Goal: Task Accomplishment & Management: Manage account settings

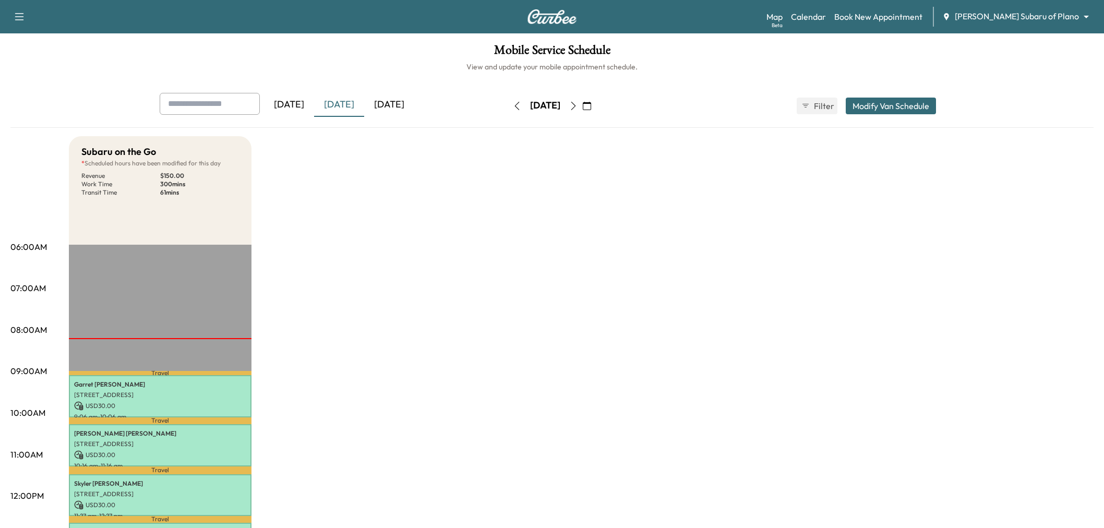
scroll to position [174, 0]
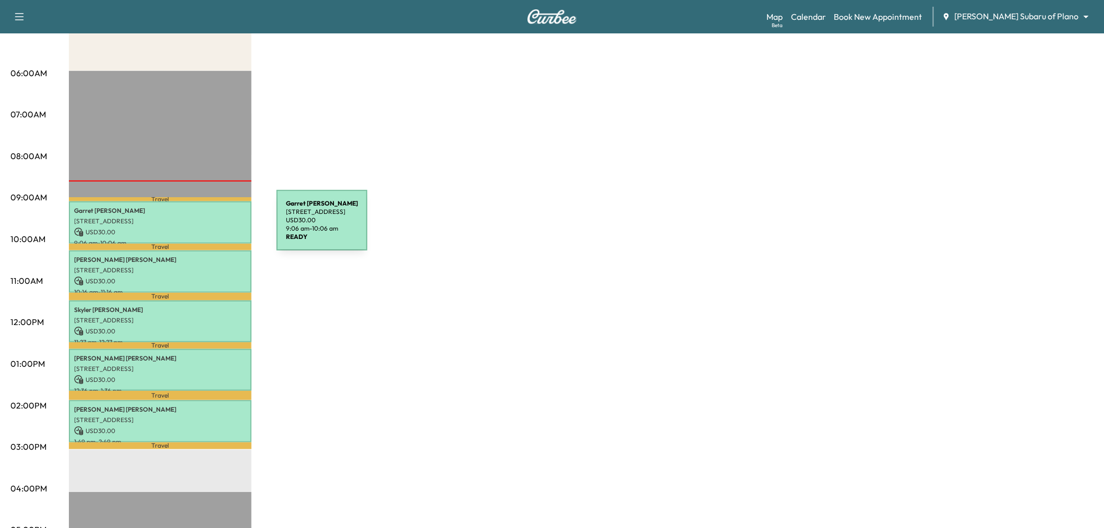
click at [186, 221] on p "[STREET_ADDRESS]" at bounding box center [160, 221] width 172 height 8
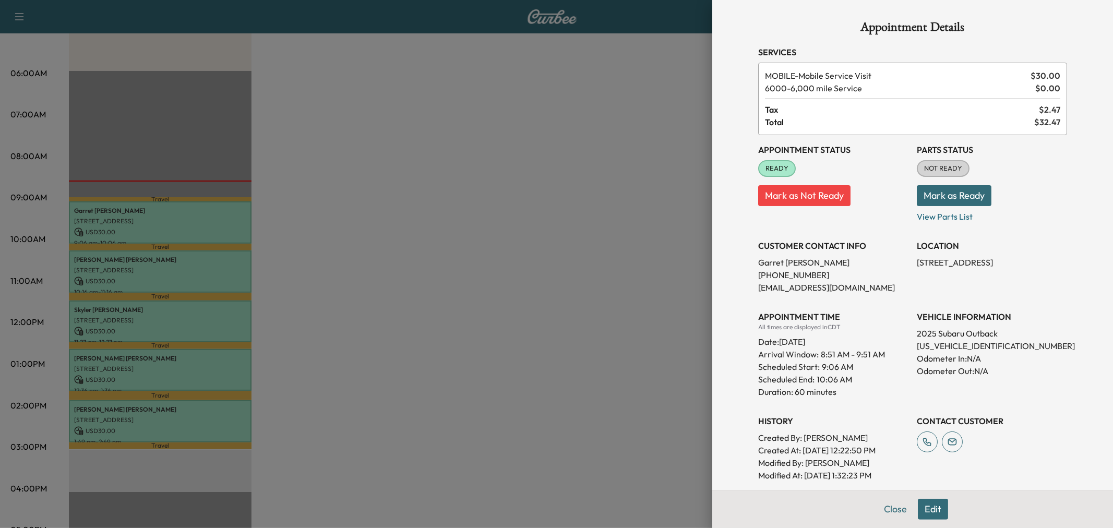
click at [186, 221] on div at bounding box center [556, 264] width 1113 height 528
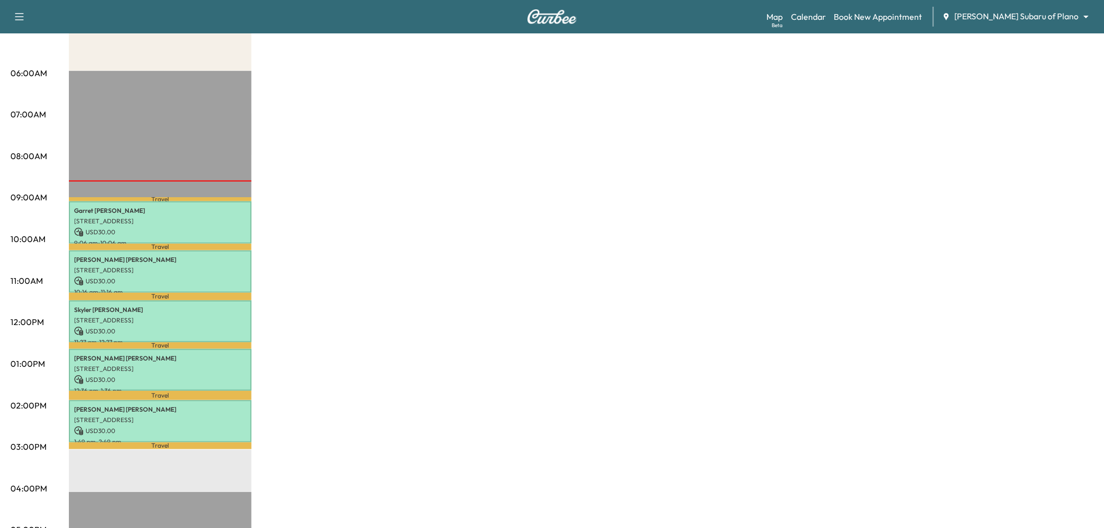
scroll to position [0, 0]
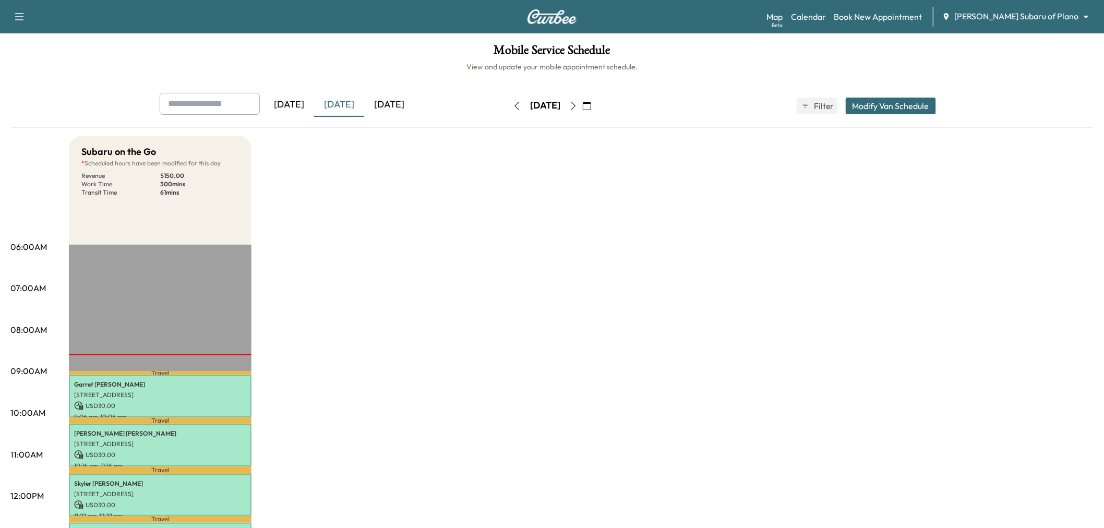
click at [596, 105] on button "button" at bounding box center [587, 106] width 18 height 17
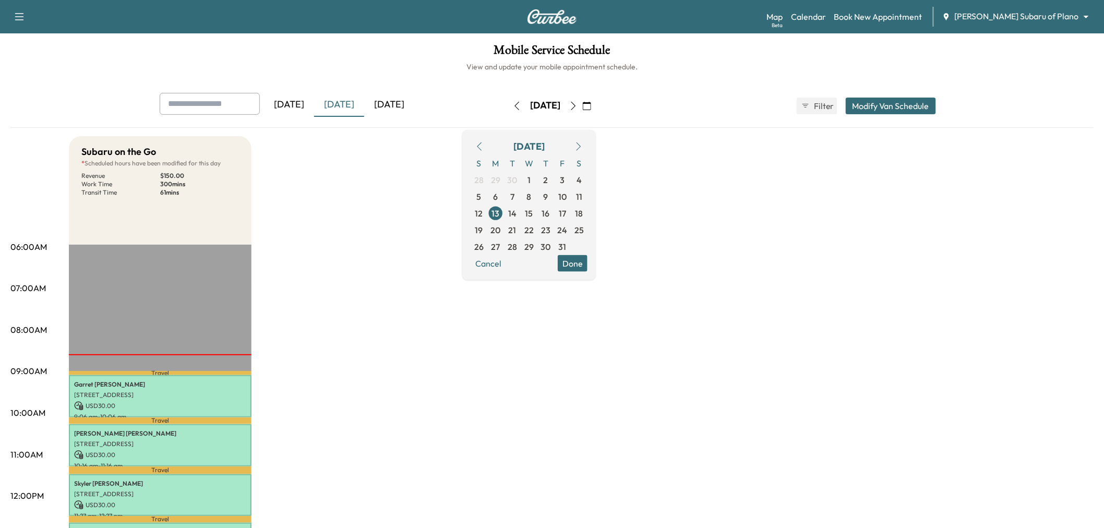
click at [578, 103] on icon "button" at bounding box center [573, 106] width 8 height 8
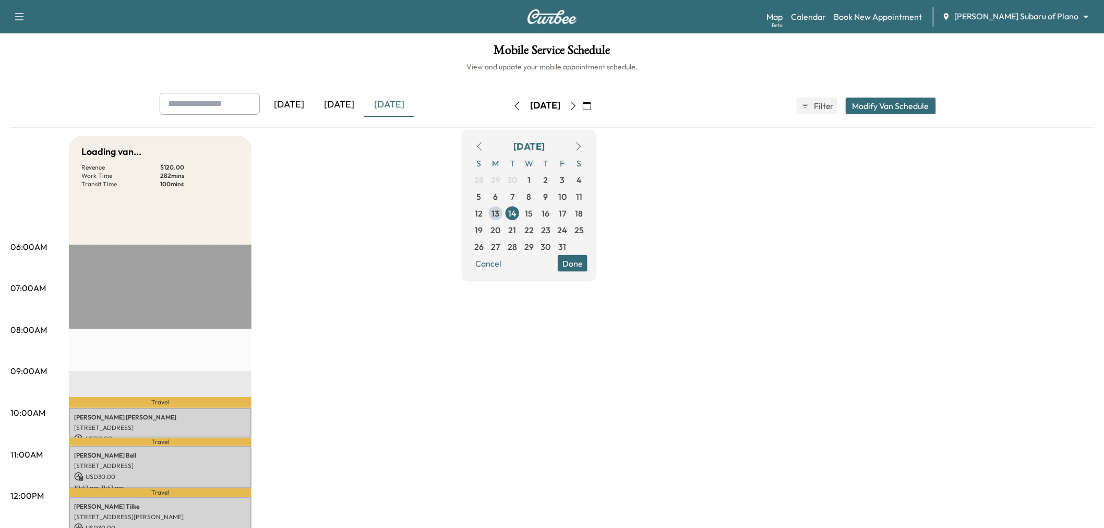
click at [588, 255] on button "Done" at bounding box center [573, 263] width 30 height 17
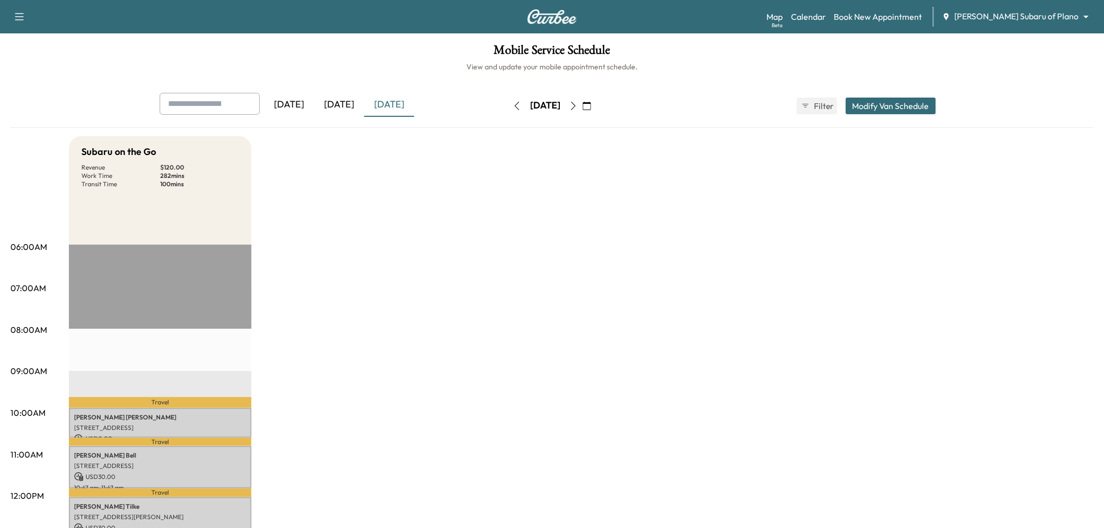
scroll to position [232, 0]
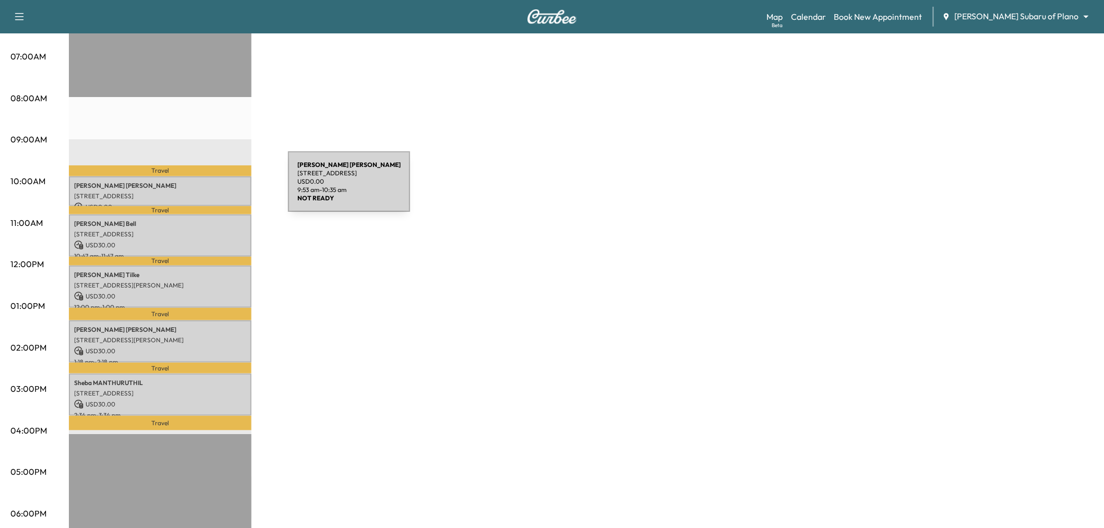
click at [210, 188] on div "[PERSON_NAME] [STREET_ADDRESS] USD 0.00 9:53 am - 10:35 am" at bounding box center [160, 191] width 183 height 30
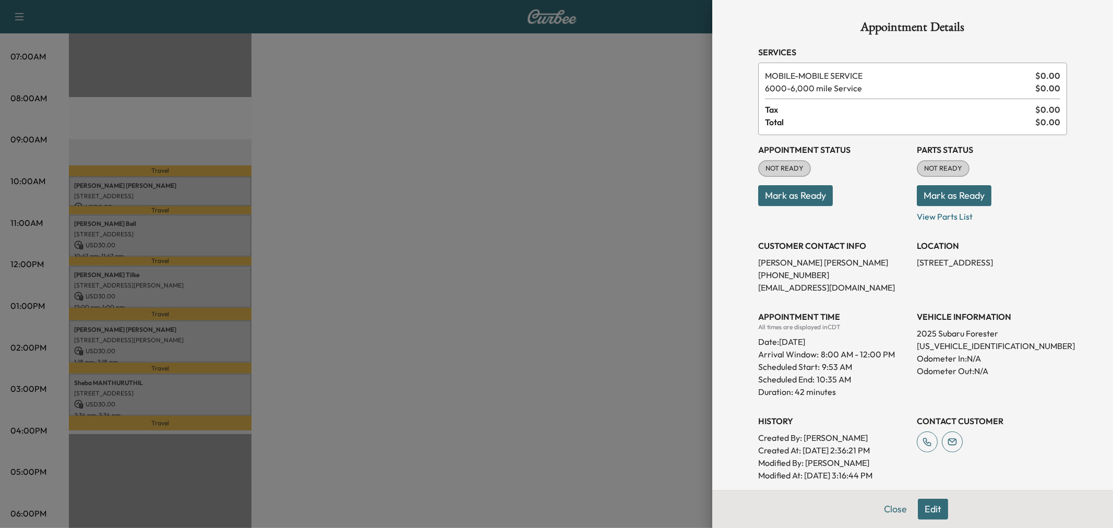
click at [210, 188] on div at bounding box center [556, 264] width 1113 height 528
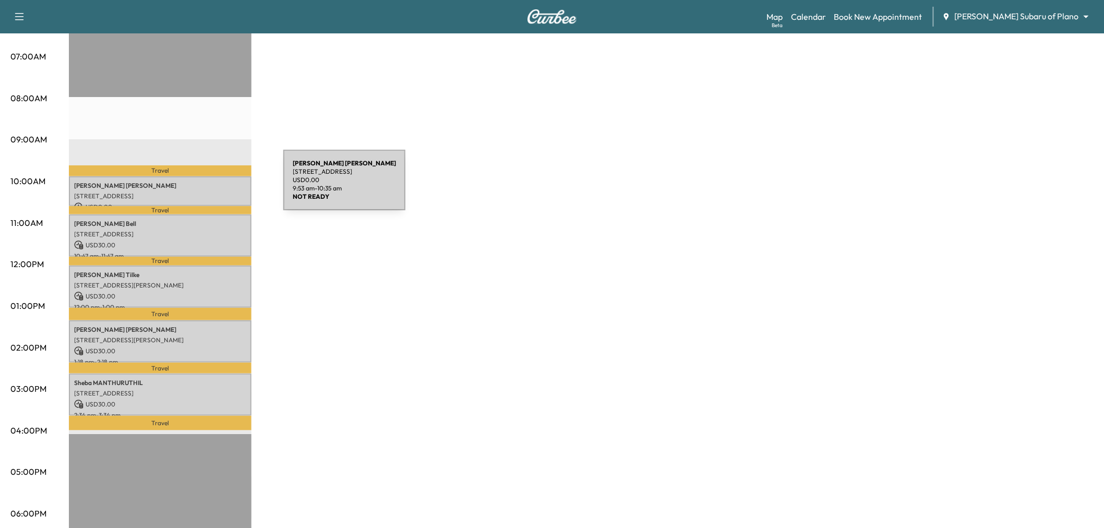
click at [205, 186] on p "[PERSON_NAME]" at bounding box center [160, 186] width 172 height 8
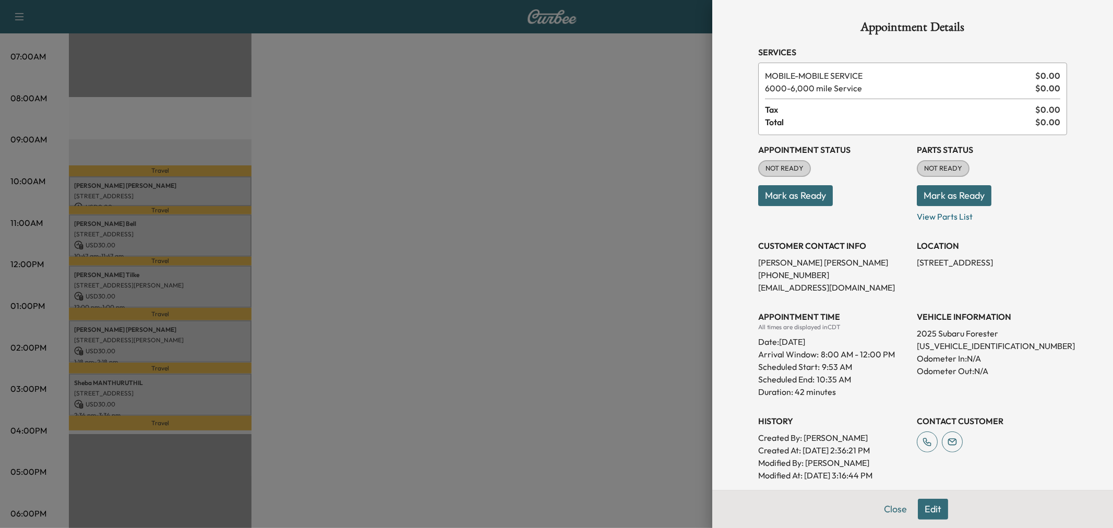
drag, startPoint x: 205, startPoint y: 186, endPoint x: 212, endPoint y: 204, distance: 19.2
click at [206, 186] on div at bounding box center [556, 264] width 1113 height 528
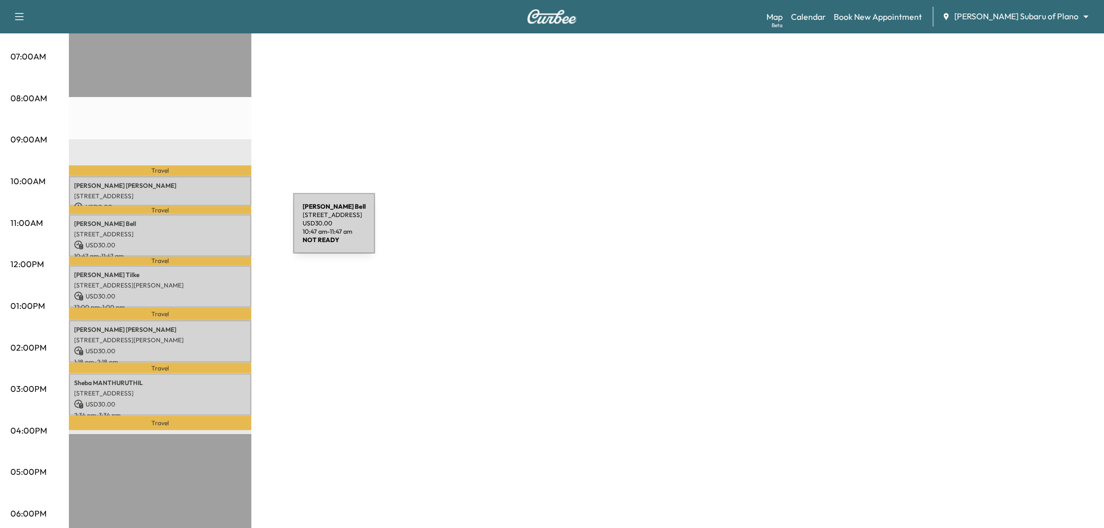
click at [215, 230] on p "[STREET_ADDRESS]" at bounding box center [160, 234] width 172 height 8
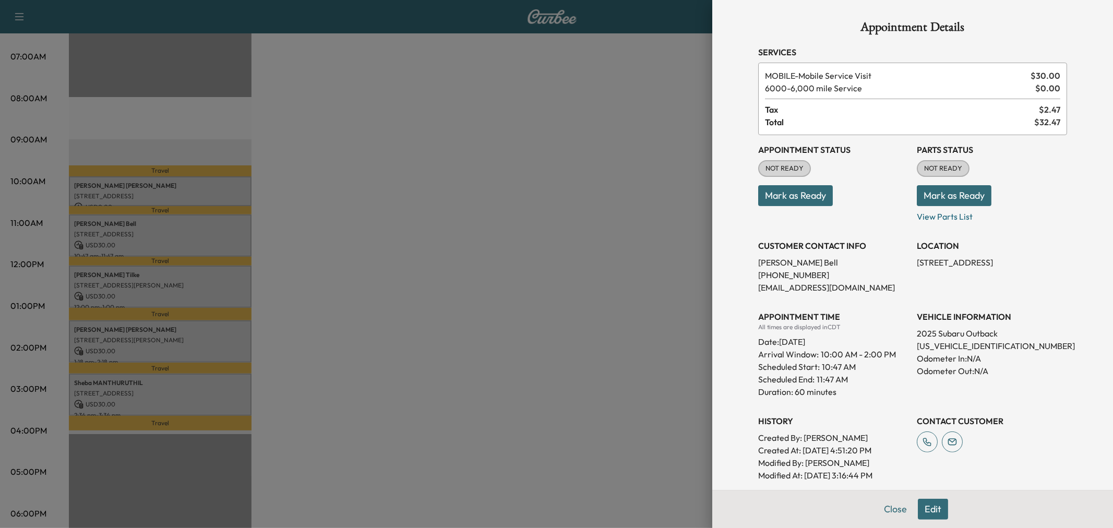
click at [215, 230] on div at bounding box center [556, 264] width 1113 height 528
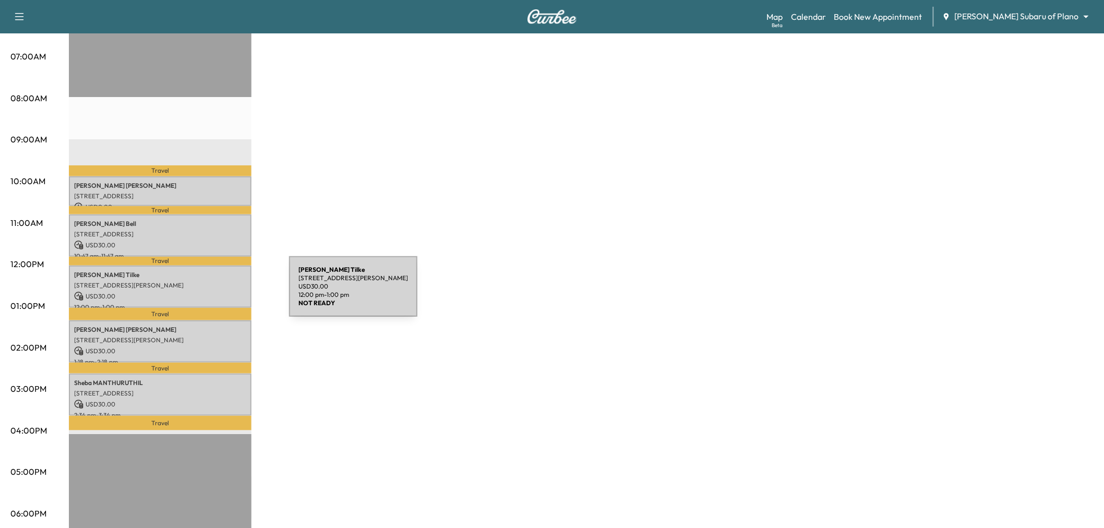
click at [211, 293] on p "USD 30.00" at bounding box center [160, 296] width 172 height 9
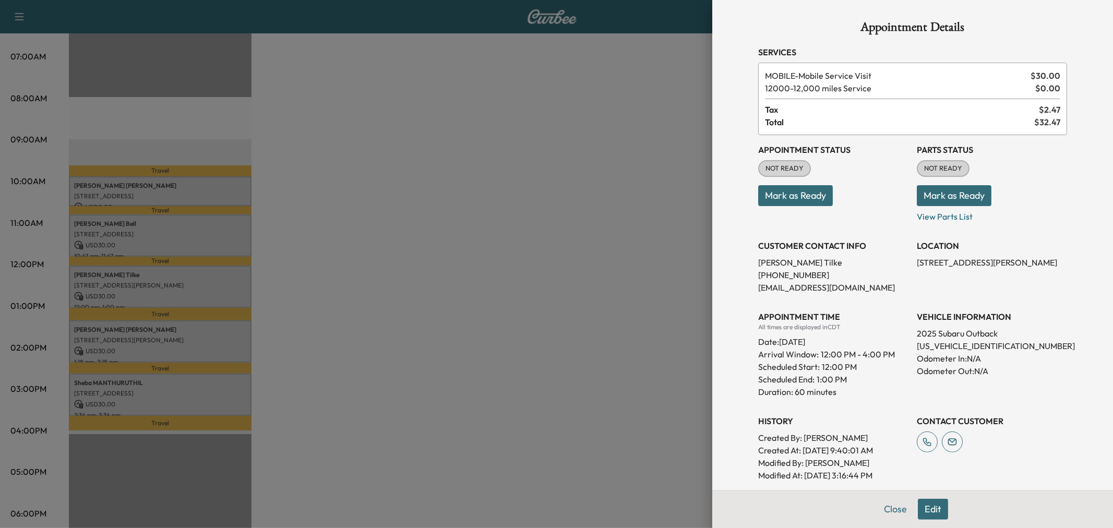
click at [211, 293] on div at bounding box center [556, 264] width 1113 height 528
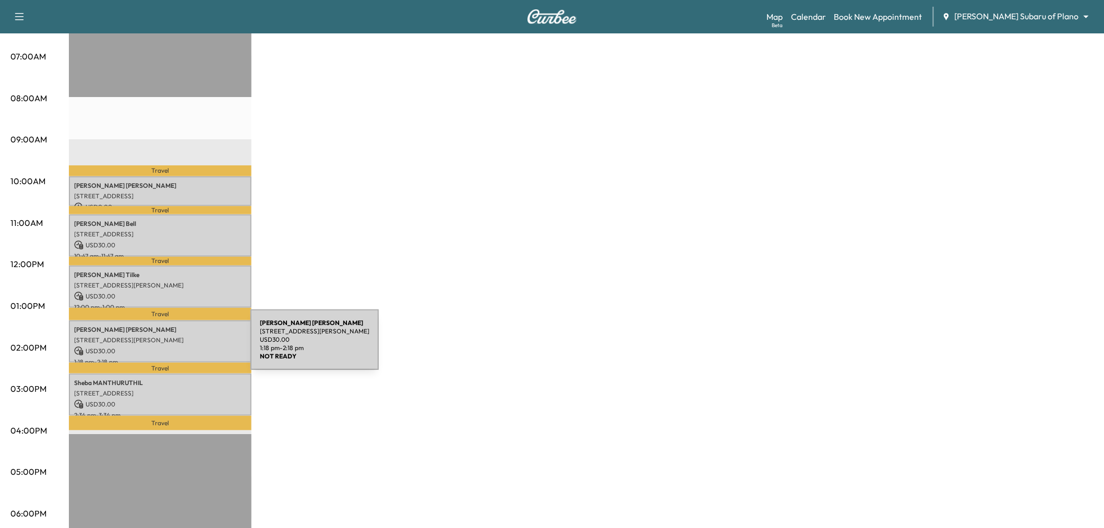
click at [172, 347] on p "USD 30.00" at bounding box center [160, 351] width 172 height 9
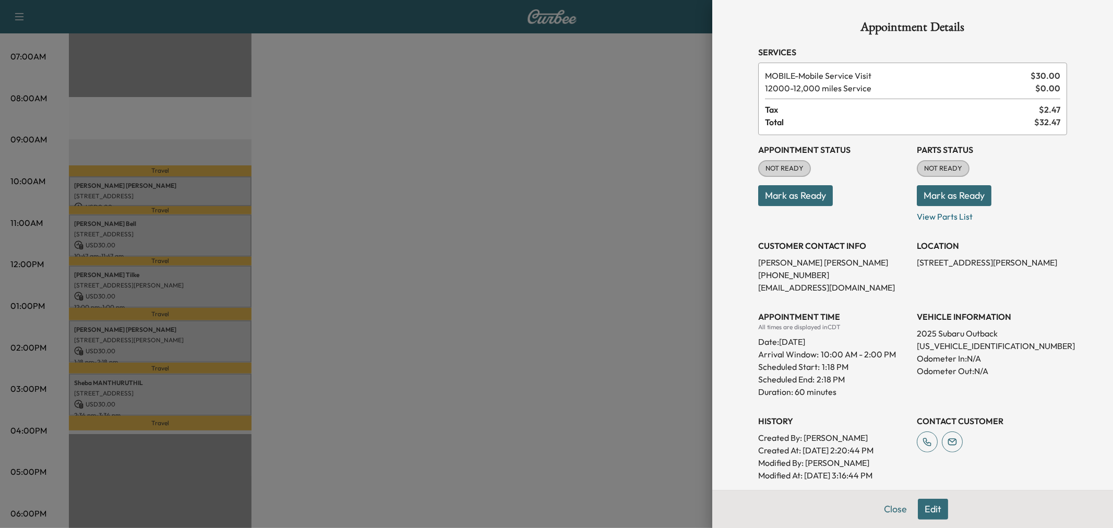
click at [172, 346] on div at bounding box center [556, 264] width 1113 height 528
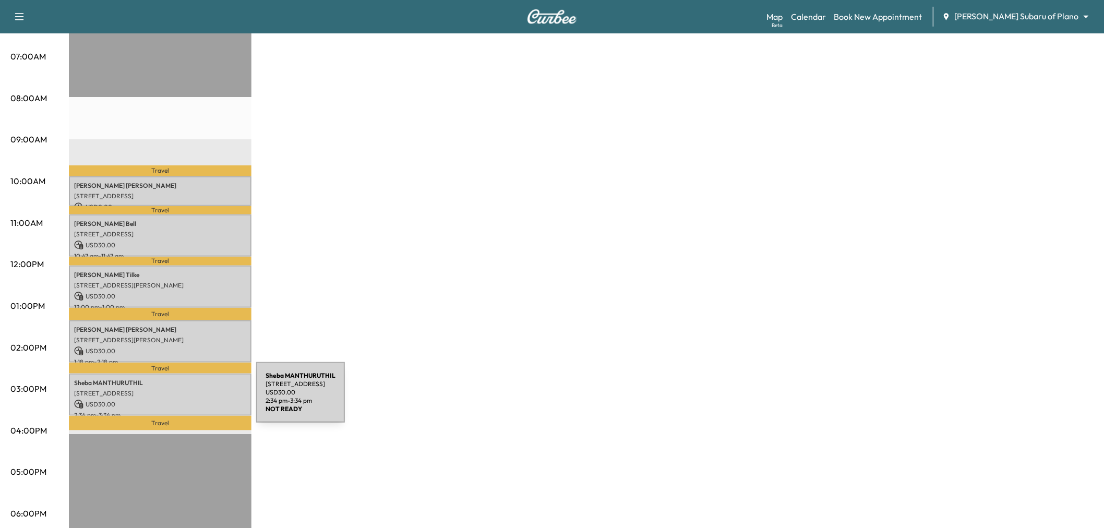
click at [178, 400] on p "USD 30.00" at bounding box center [160, 404] width 172 height 9
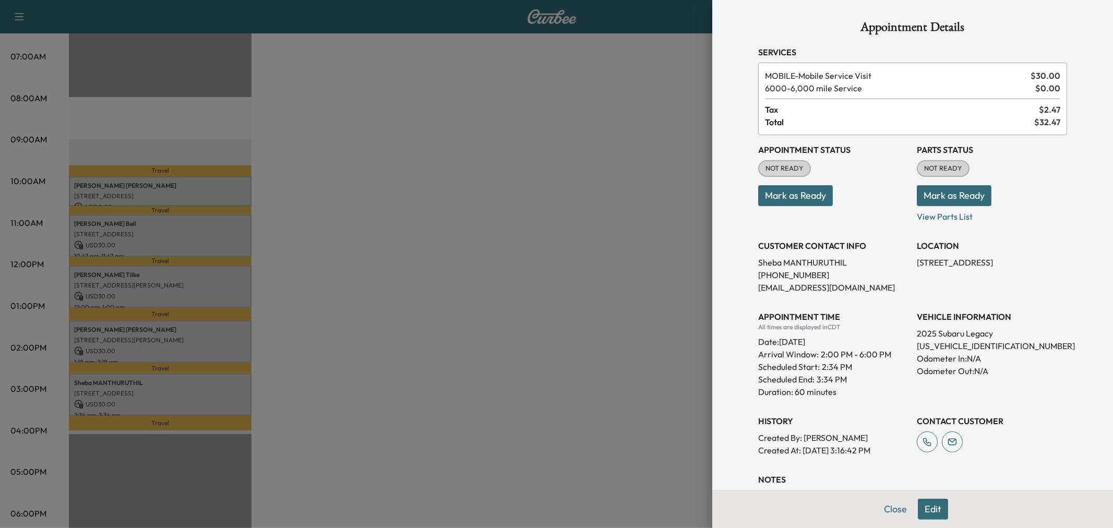
click at [179, 399] on div at bounding box center [556, 264] width 1113 height 528
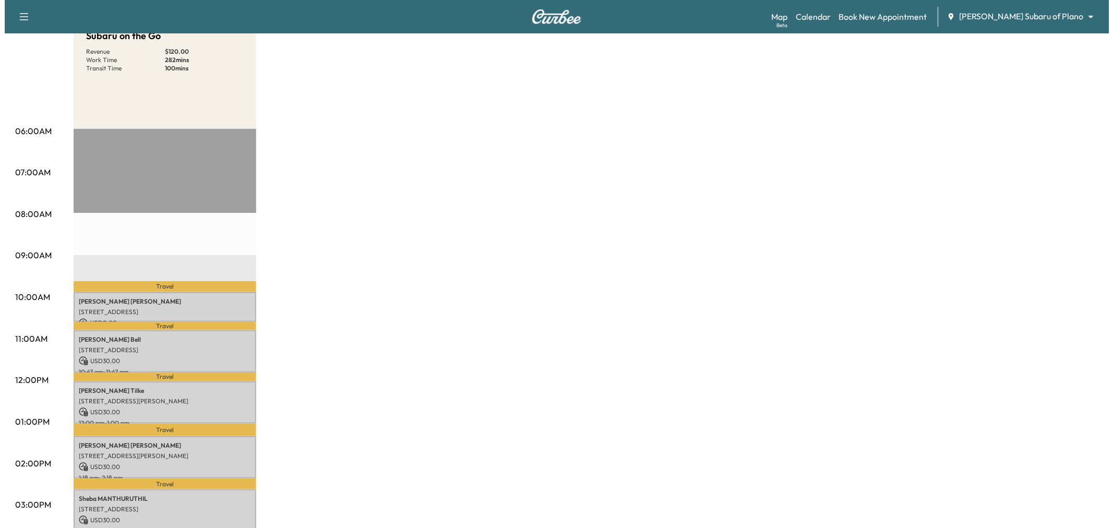
scroll to position [0, 0]
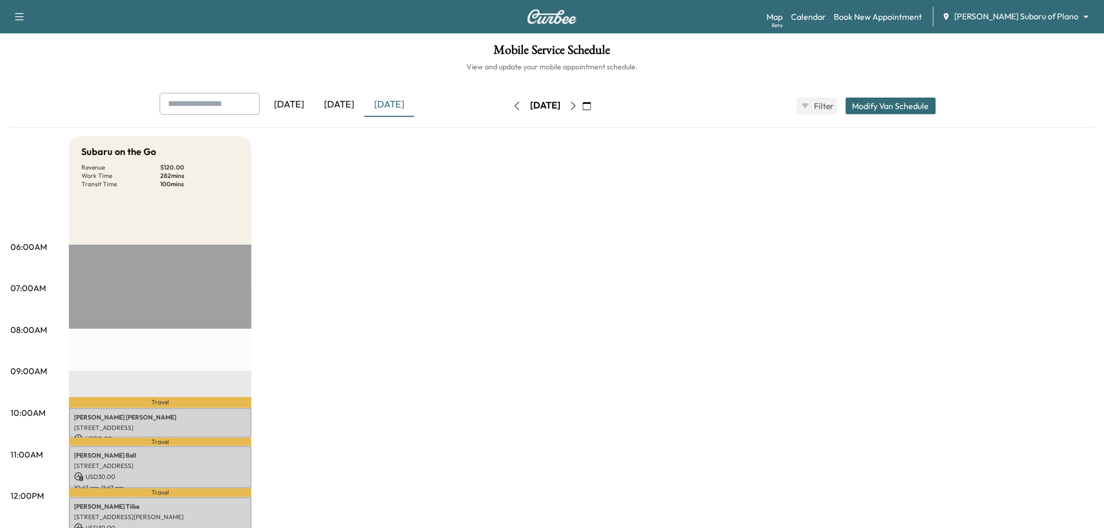
click at [876, 102] on button "Modify Van Schedule" at bounding box center [891, 106] width 90 height 17
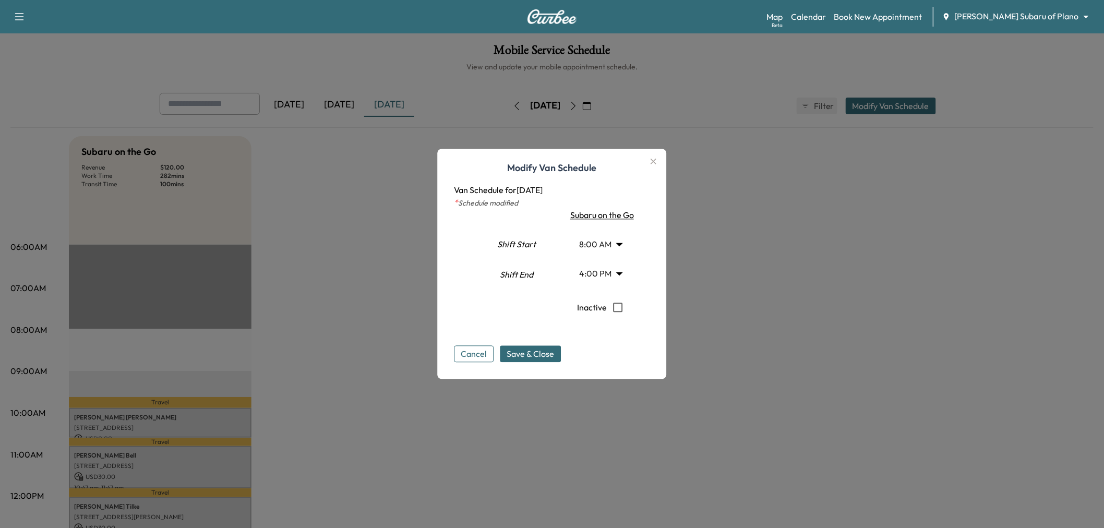
click at [612, 274] on body "Support Log Out Map Beta Calendar Book New Appointment [PERSON_NAME] Subaru of …" at bounding box center [552, 264] width 1104 height 528
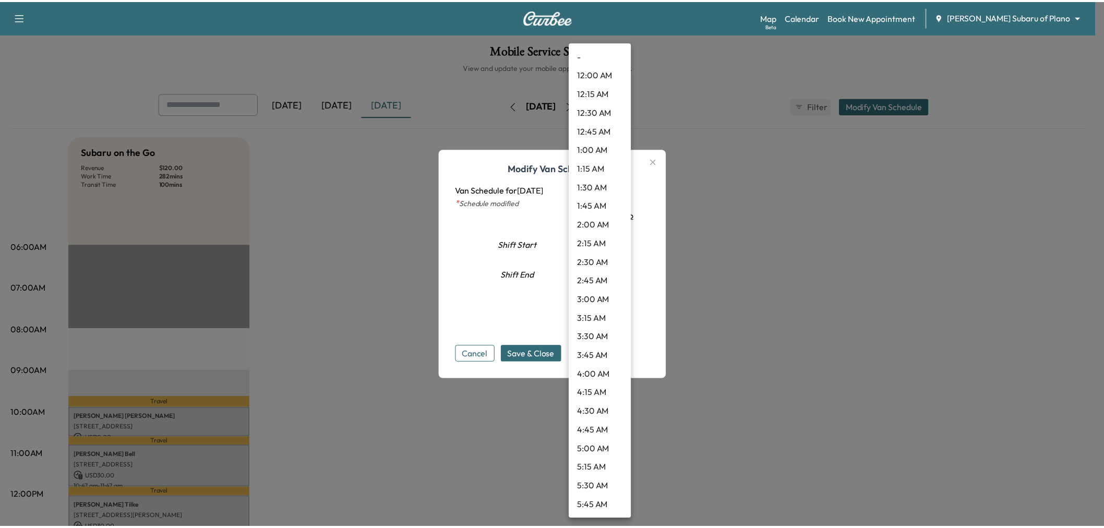
scroll to position [995, 0]
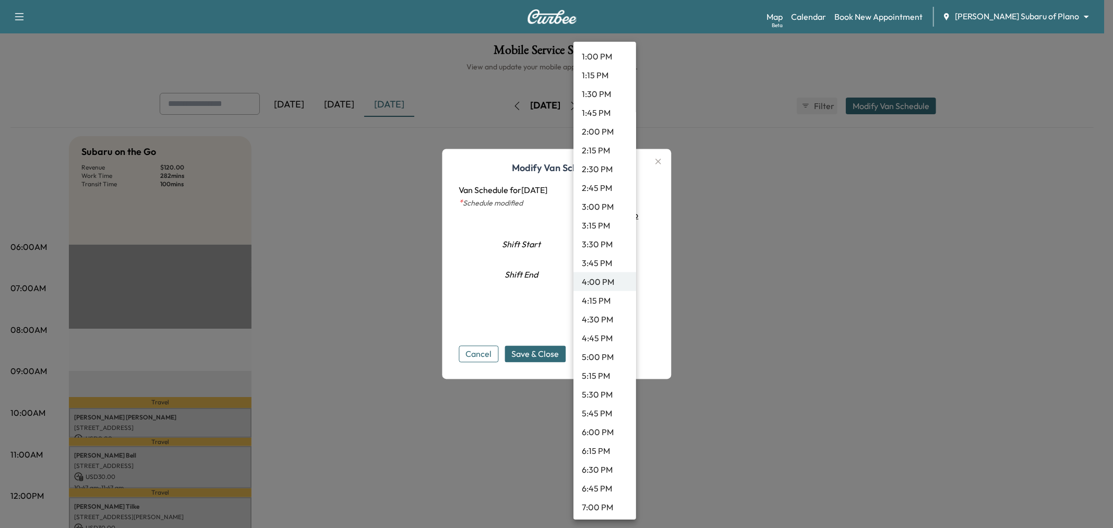
click at [602, 259] on li "3:45 PM" at bounding box center [605, 263] width 63 height 19
type input "*****"
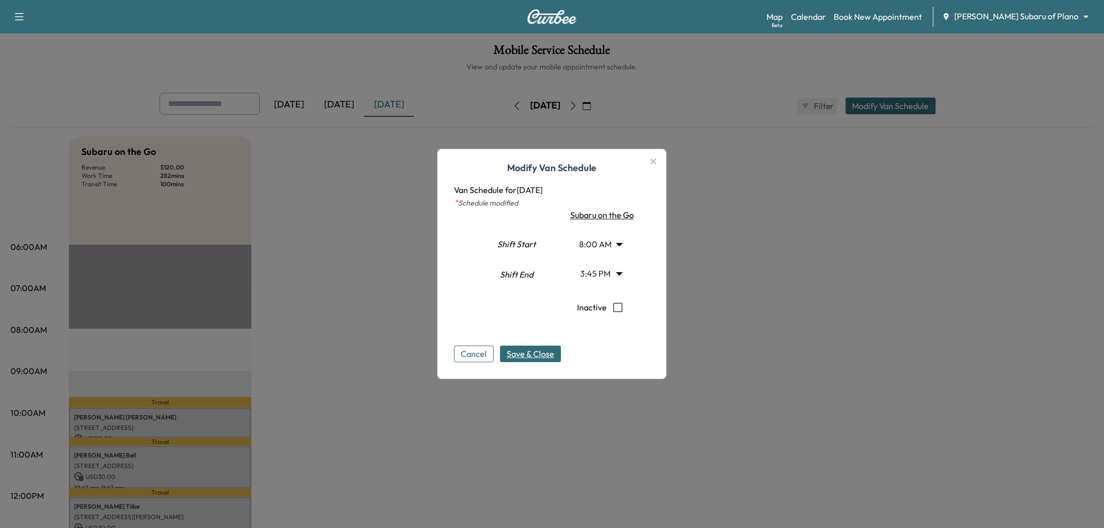
click at [540, 355] on span "Save & Close" at bounding box center [530, 354] width 47 height 13
click at [467, 435] on div at bounding box center [552, 264] width 1104 height 528
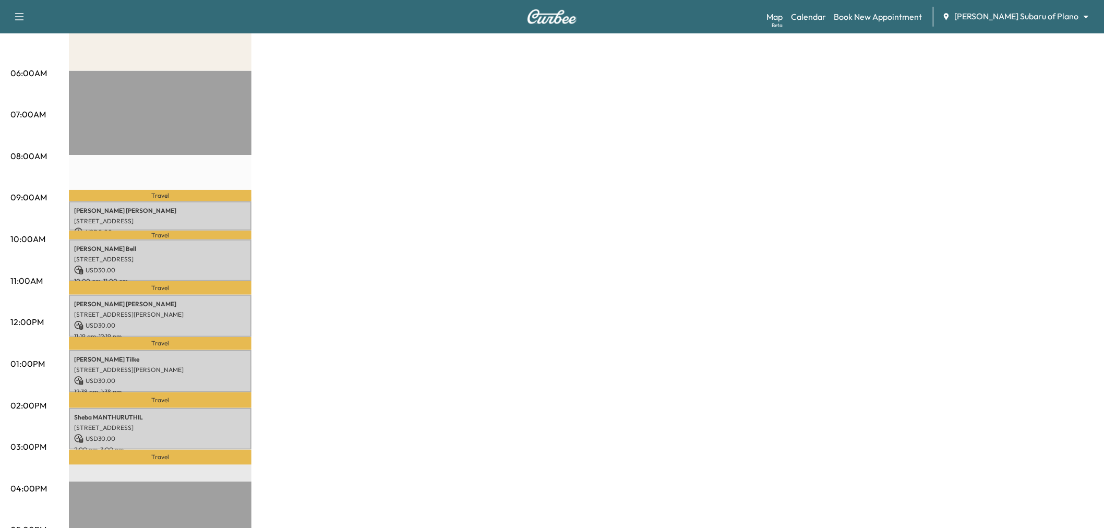
scroll to position [0, 0]
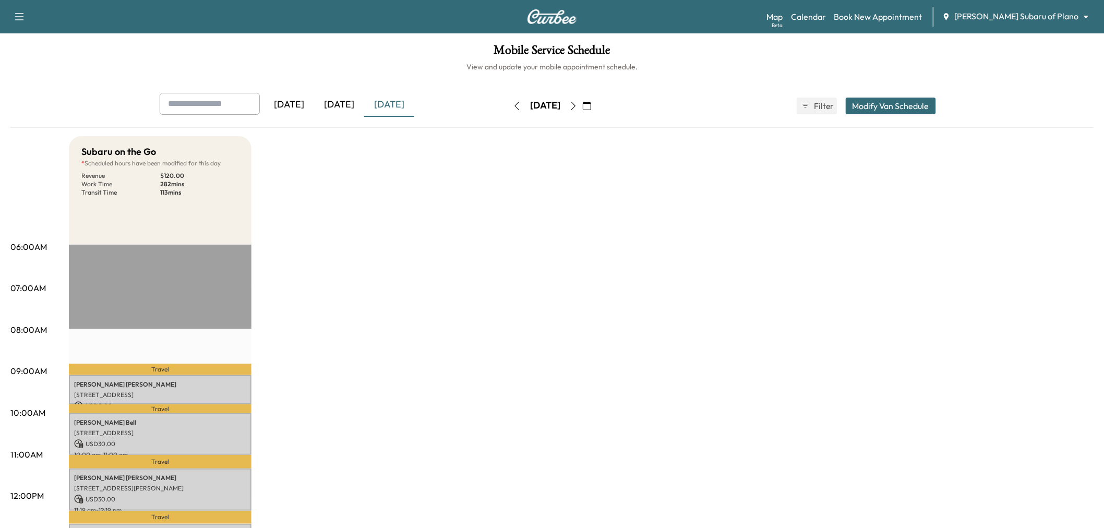
click at [578, 103] on icon "button" at bounding box center [573, 106] width 8 height 8
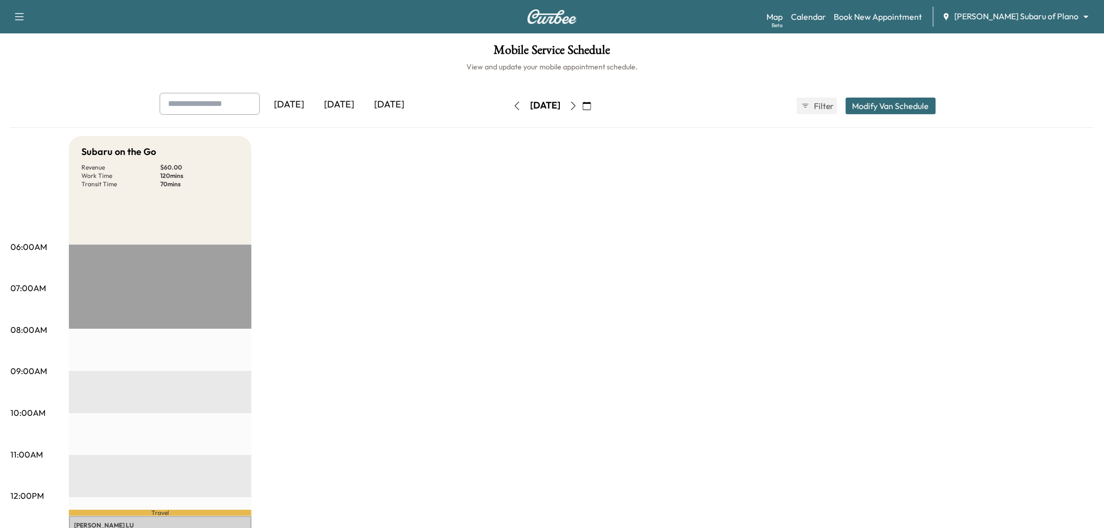
drag, startPoint x: 611, startPoint y: 100, endPoint x: 607, endPoint y: 108, distance: 9.1
click at [582, 100] on button "button" at bounding box center [574, 106] width 18 height 17
click at [578, 108] on icon "button" at bounding box center [573, 106] width 8 height 8
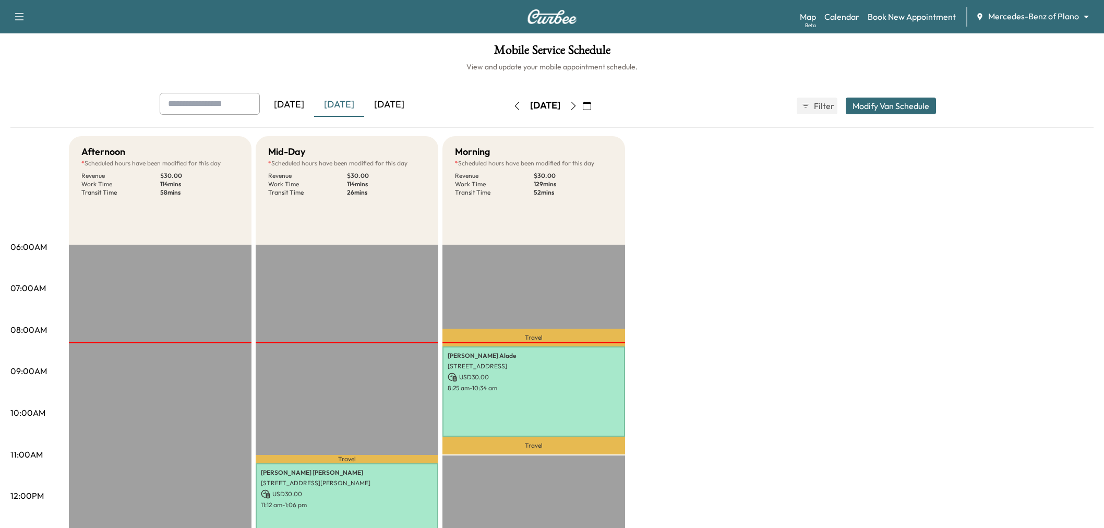
scroll to position [174, 0]
